Goal: Transaction & Acquisition: Purchase product/service

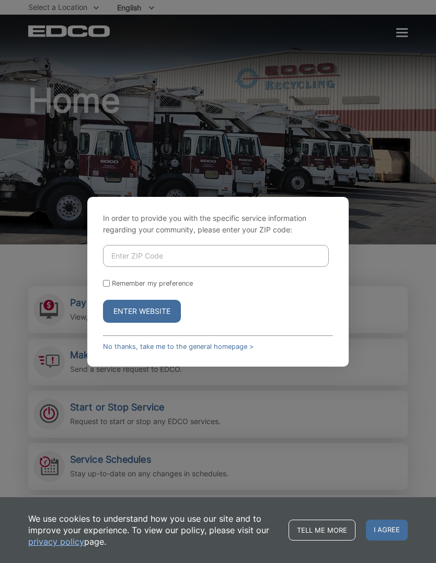
click at [255, 267] on input "Enter ZIP Code" at bounding box center [216, 256] width 226 height 22
type input "92019"
click at [155, 323] on button "Enter Website" at bounding box center [142, 311] width 78 height 23
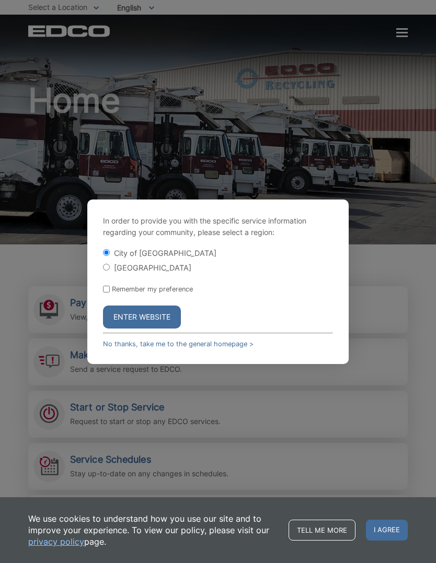
click at [108, 271] on input "[GEOGRAPHIC_DATA]" at bounding box center [106, 267] width 7 height 7
radio input "true"
click at [132, 328] on button "Enter Website" at bounding box center [142, 317] width 78 height 23
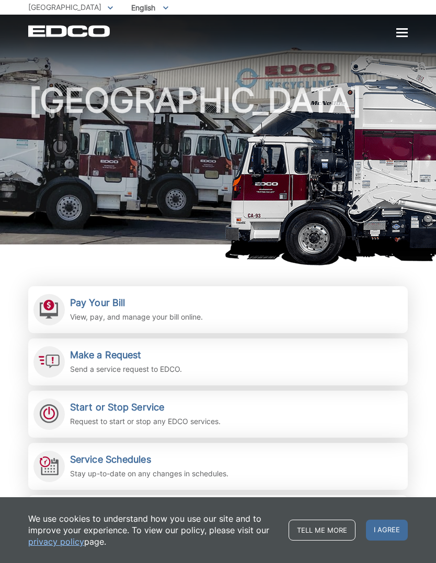
click at [277, 306] on link "Pay Your Bill View, pay, and manage your bill online." at bounding box center [217, 309] width 379 height 47
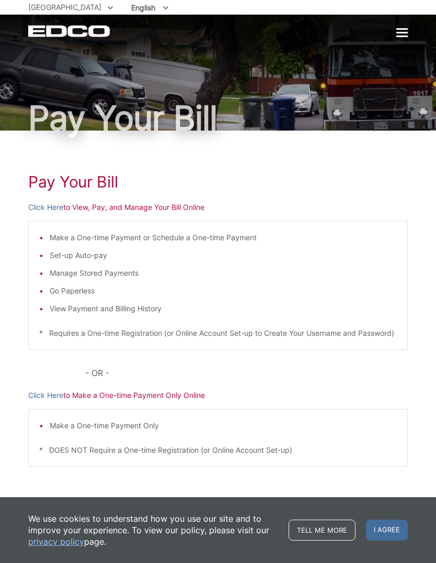
click at [44, 209] on link "Click Here" at bounding box center [45, 207] width 35 height 11
